Goal: Information Seeking & Learning: Learn about a topic

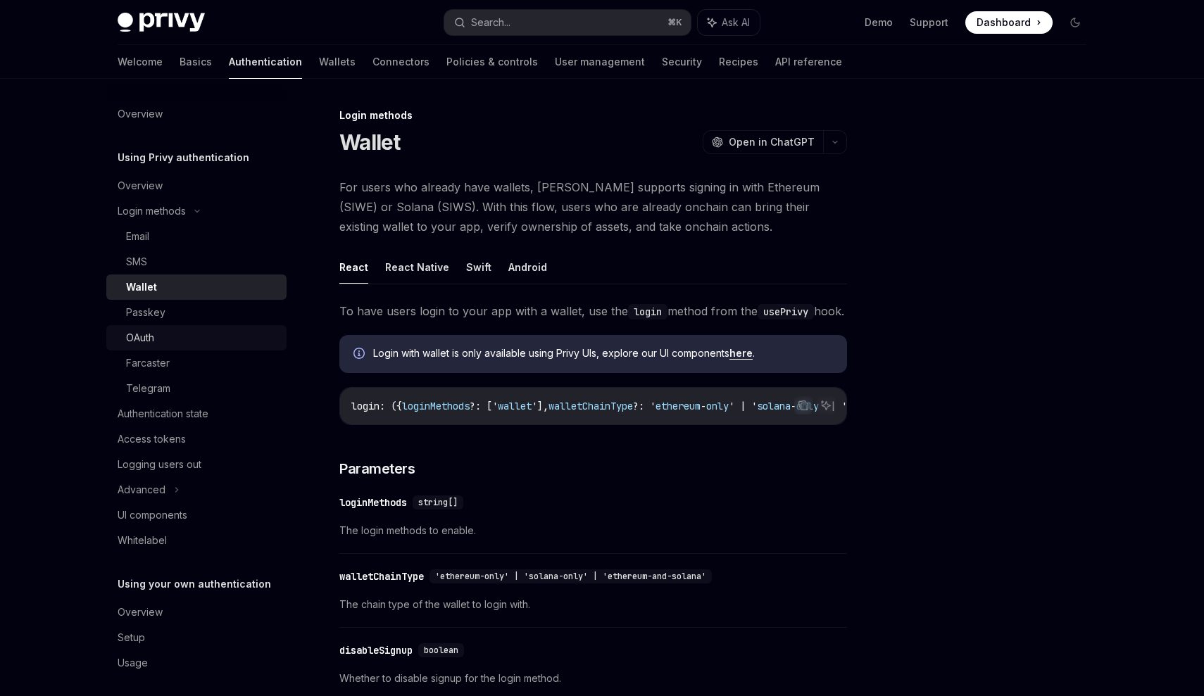
click at [175, 335] on div "OAuth" at bounding box center [202, 337] width 152 height 17
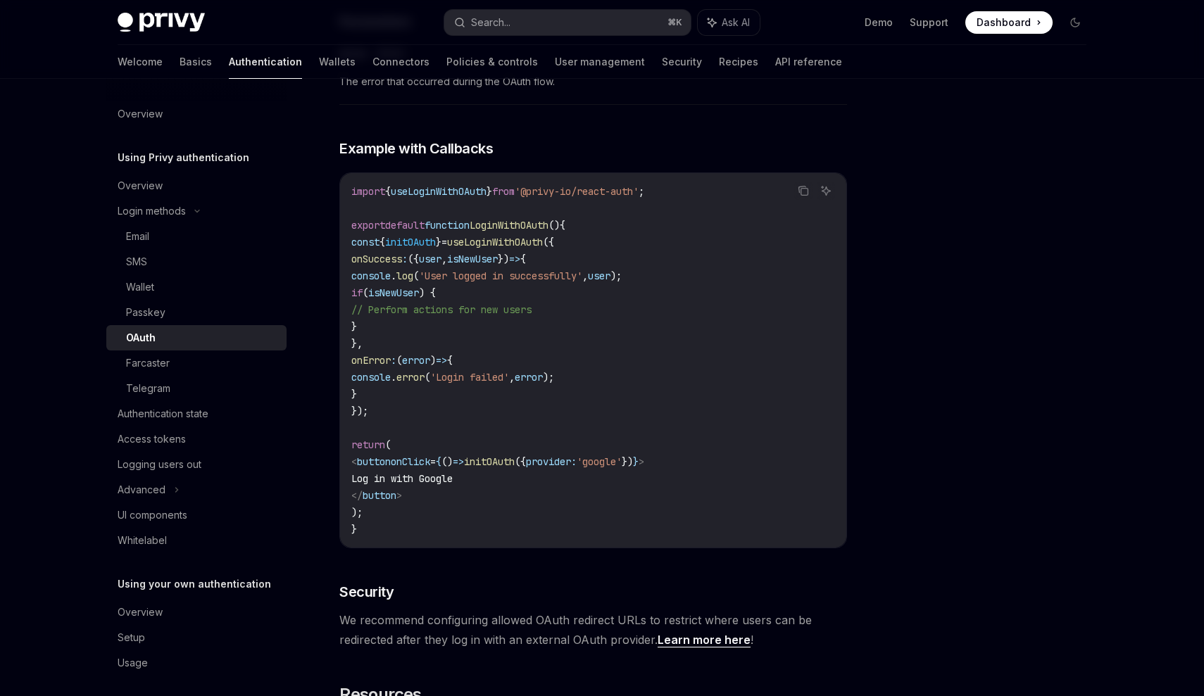
scroll to position [2490, 0]
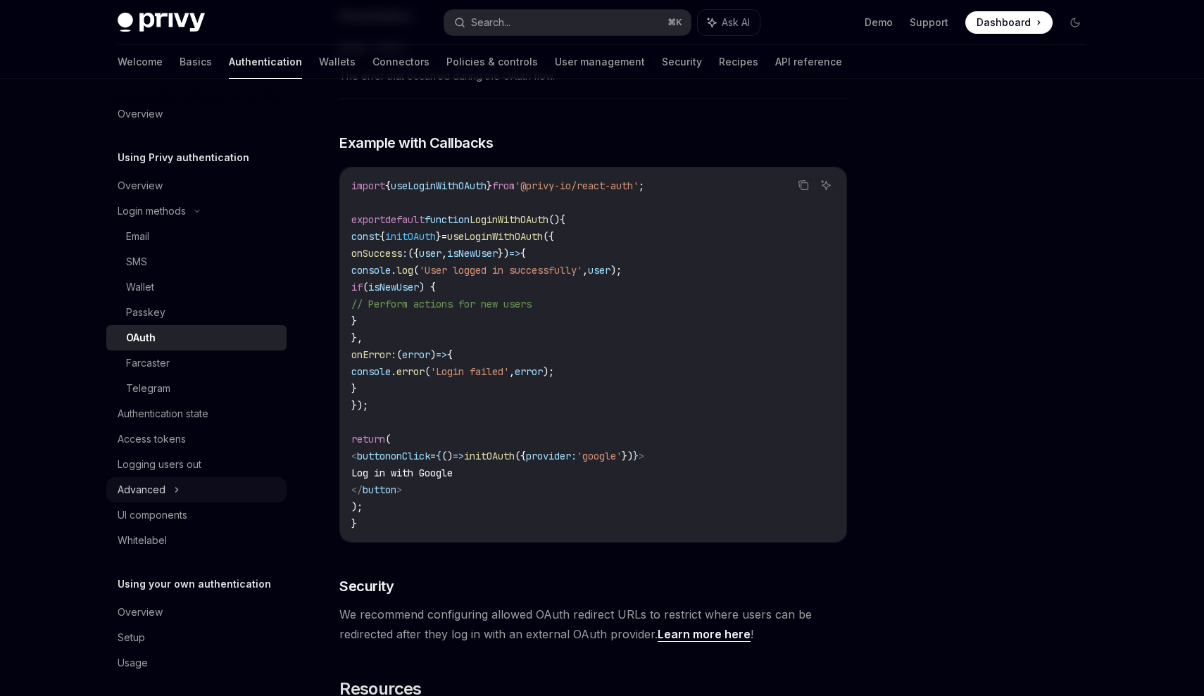
click at [174, 490] on icon at bounding box center [177, 490] width 6 height 17
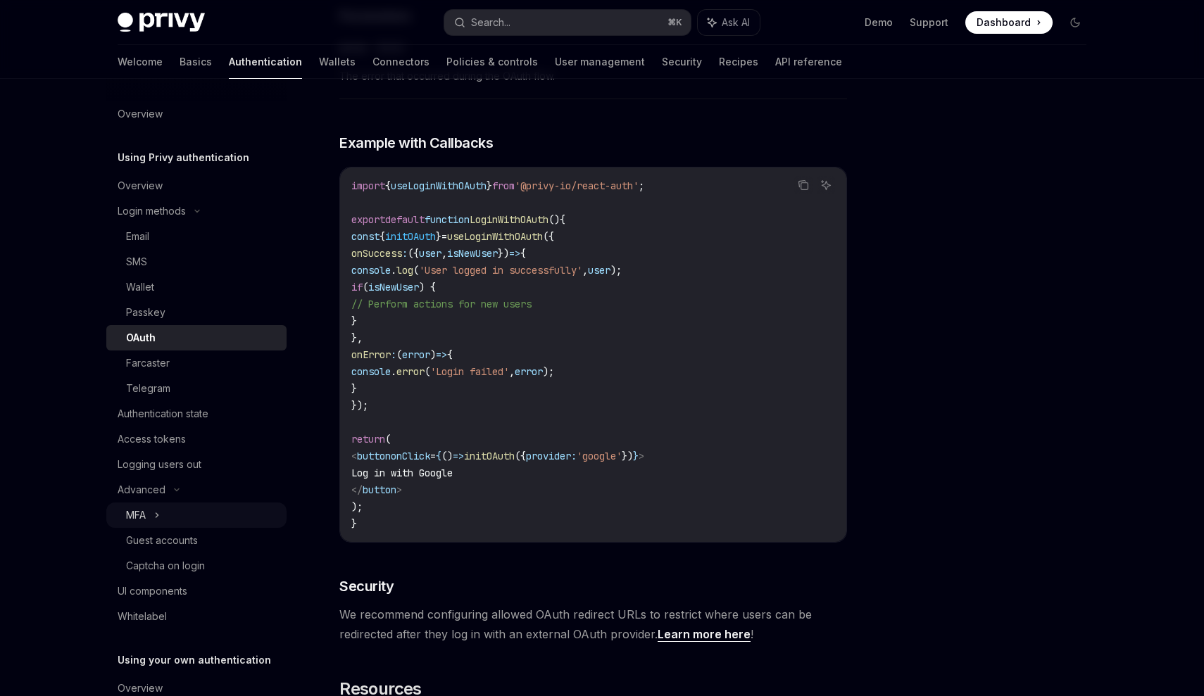
click at [177, 514] on div "MFA" at bounding box center [196, 515] width 180 height 25
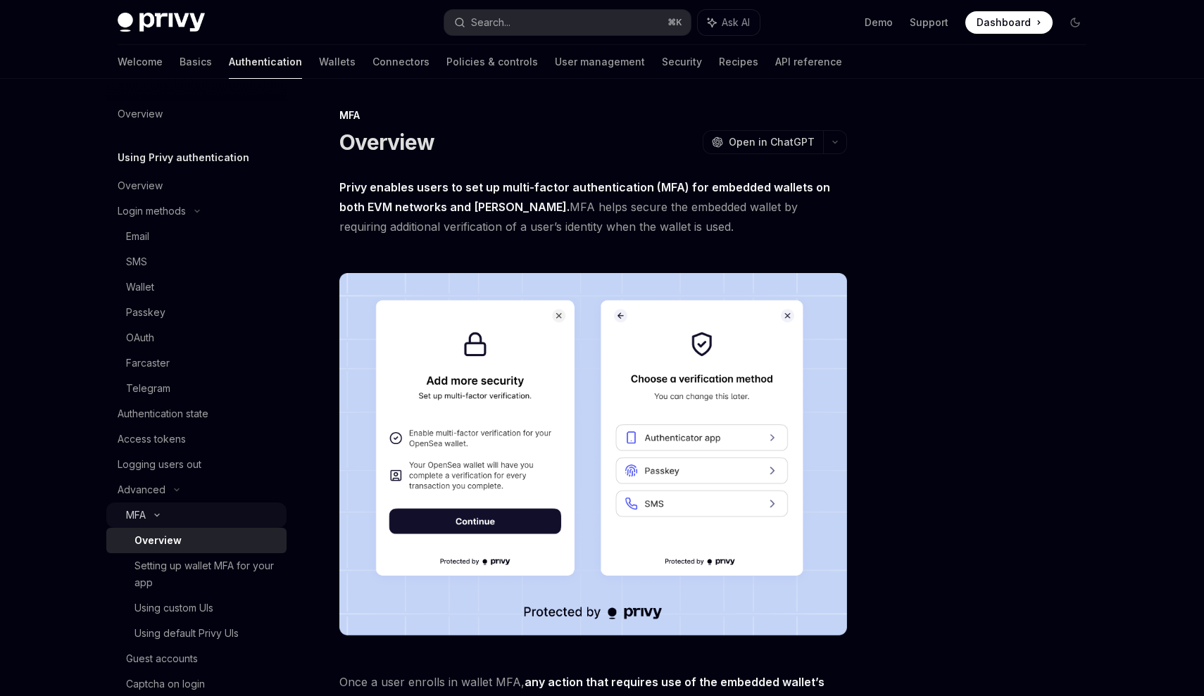
click at [177, 514] on div "MFA" at bounding box center [196, 515] width 180 height 25
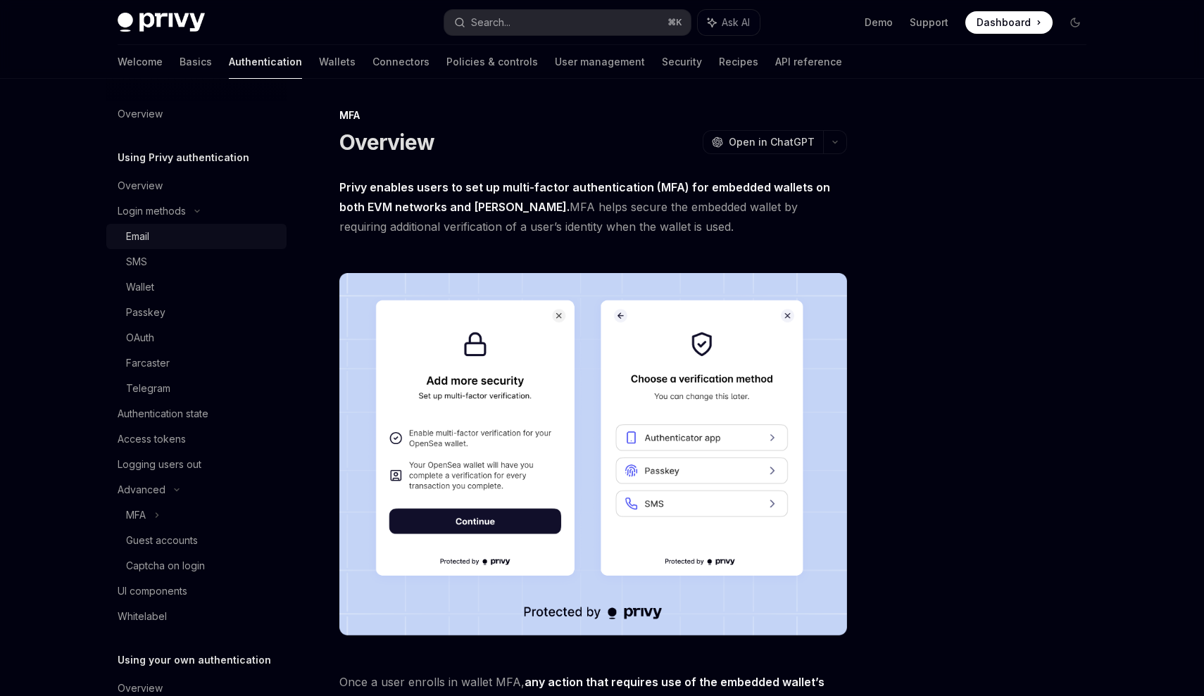
click at [172, 233] on div "Email" at bounding box center [202, 236] width 152 height 17
type textarea "*"
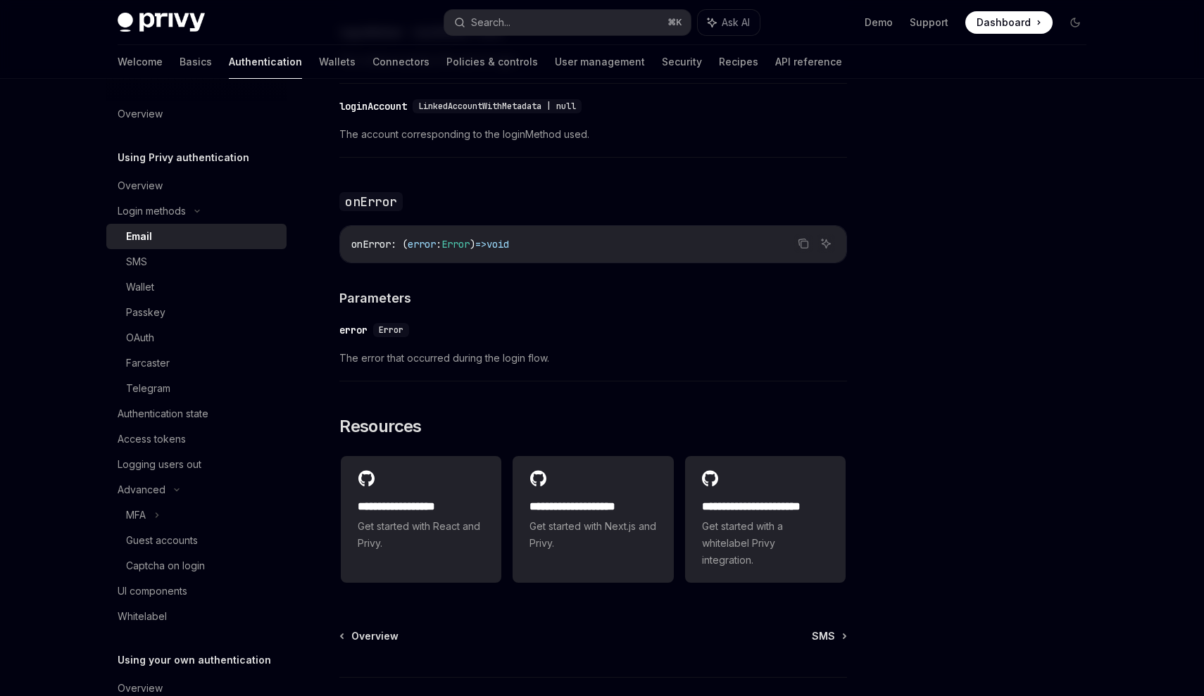
scroll to position [2748, 0]
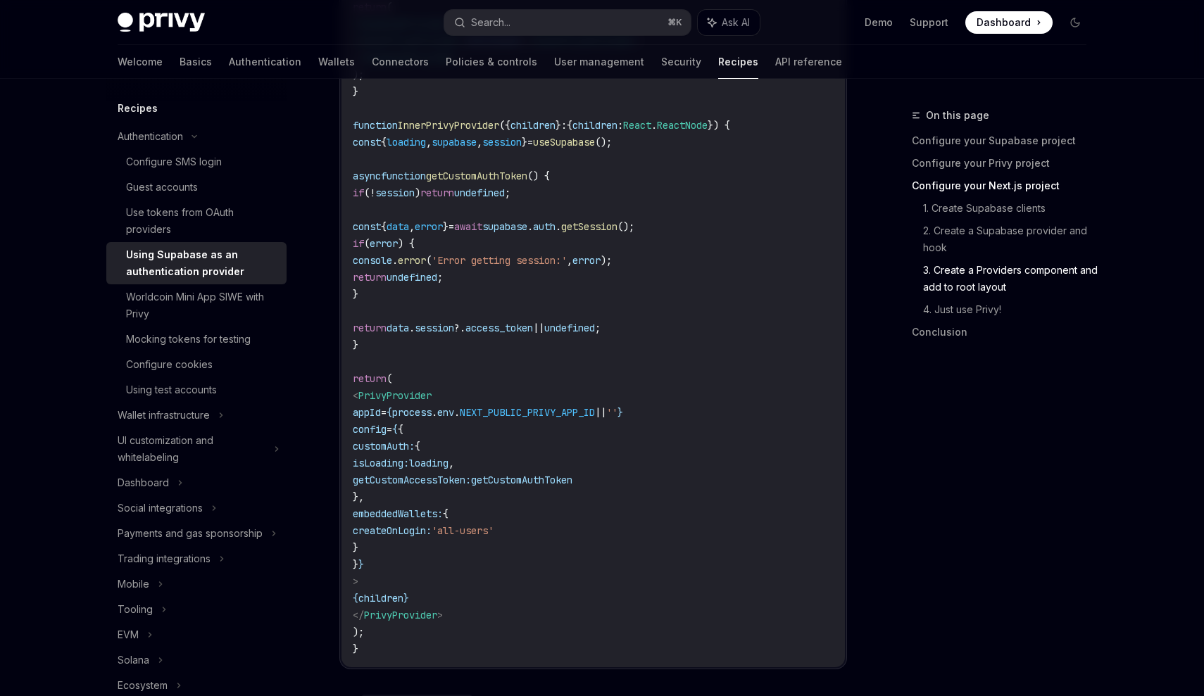
scroll to position [2965, 0]
